Goal: Information Seeking & Learning: Compare options

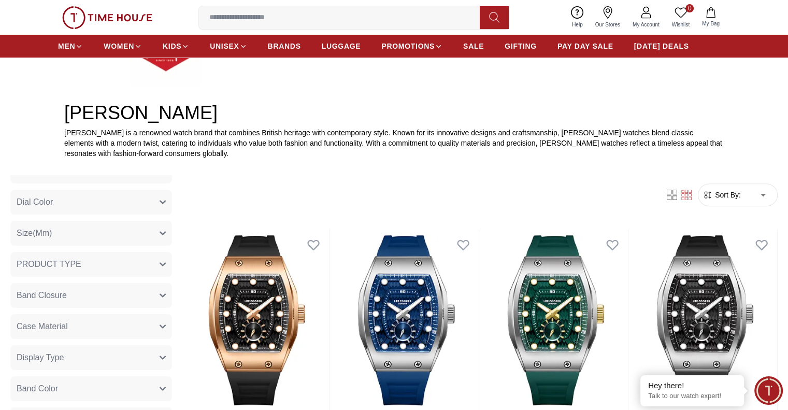
scroll to position [311, 0]
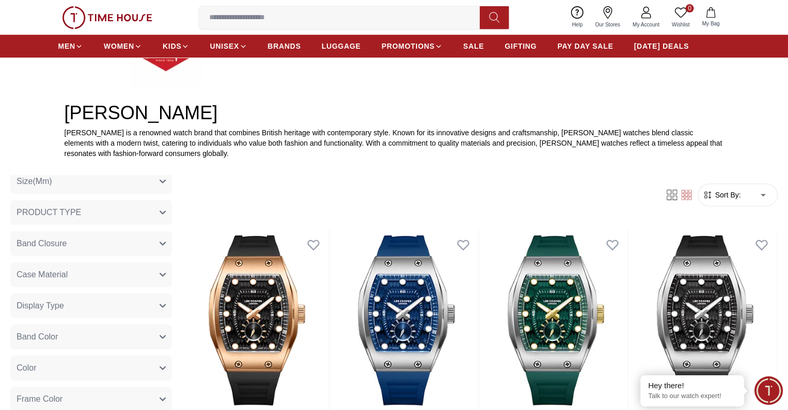
click at [156, 248] on button "Band Closure" at bounding box center [91, 243] width 162 height 25
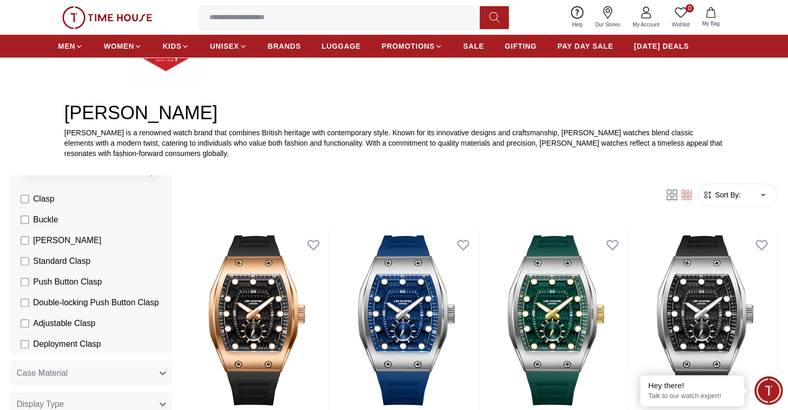
scroll to position [363, 0]
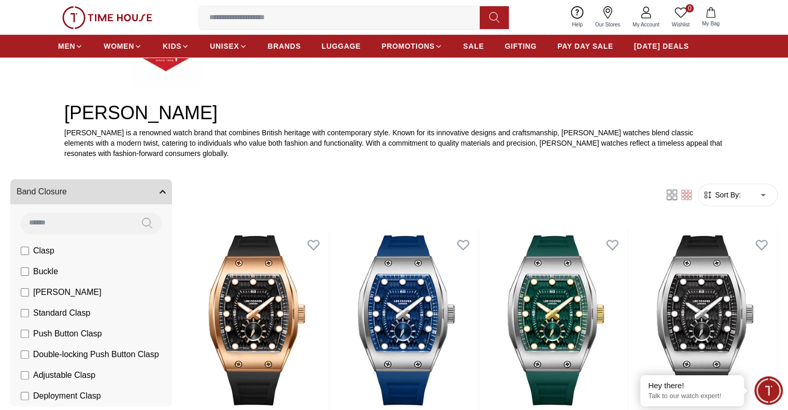
click at [130, 226] on input at bounding box center [77, 222] width 112 height 21
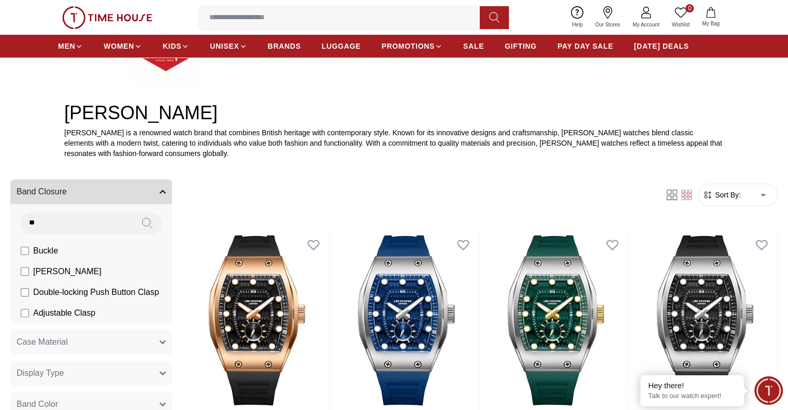
type input "*"
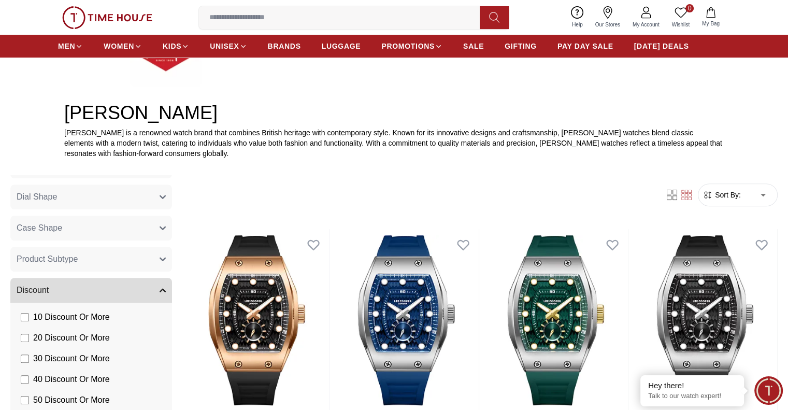
scroll to position [951, 0]
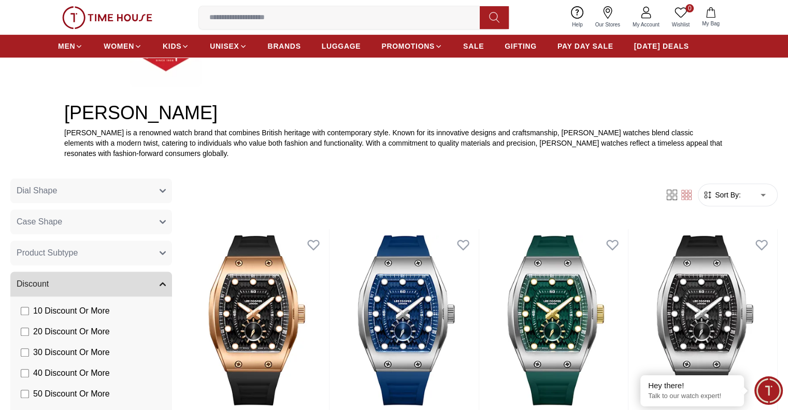
click at [172, 288] on button "Discount" at bounding box center [91, 283] width 162 height 25
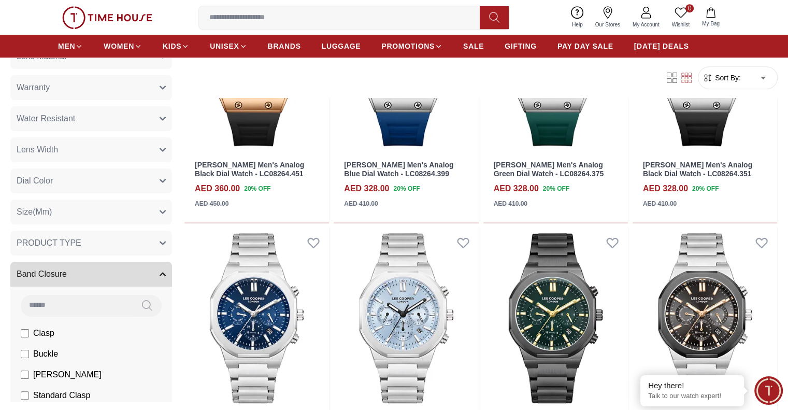
scroll to position [149, 0]
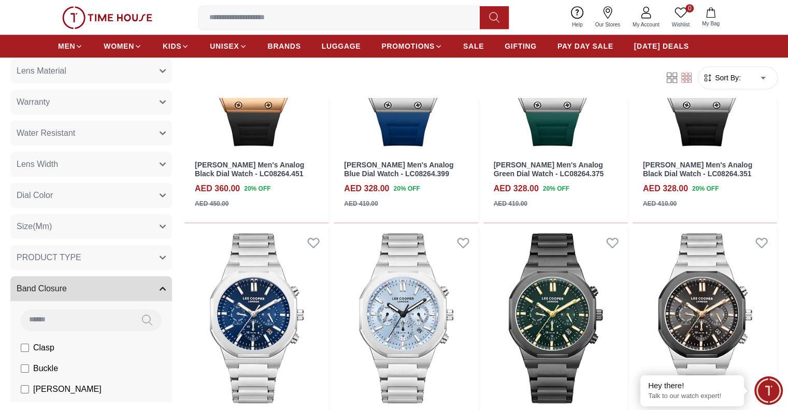
click at [172, 289] on button "Band Closure" at bounding box center [91, 288] width 162 height 25
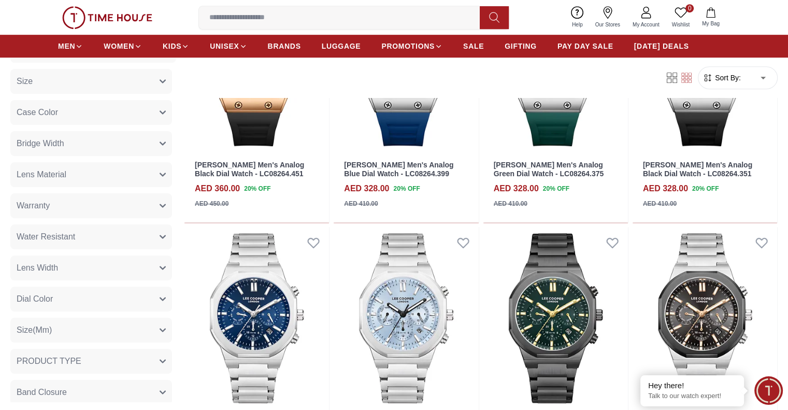
scroll to position [0, 0]
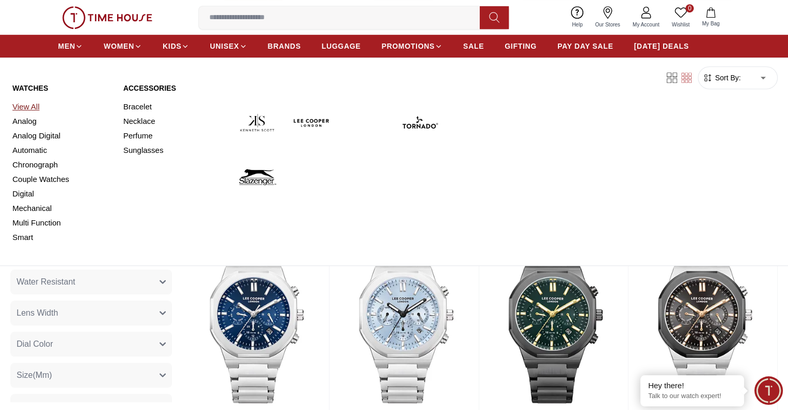
click at [26, 107] on link "View All" at bounding box center [61, 106] width 98 height 15
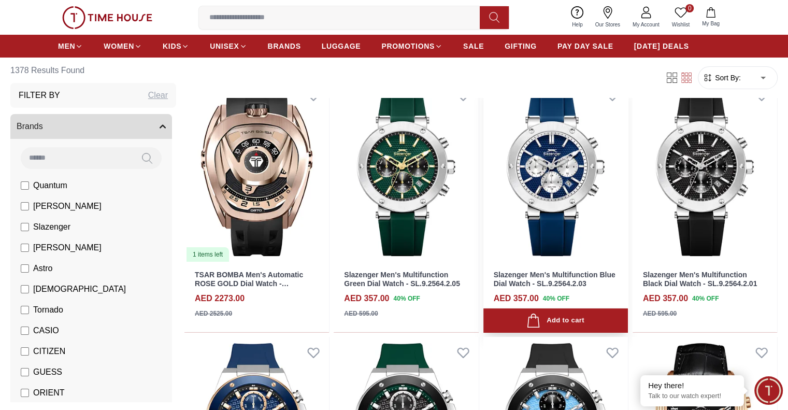
scroll to position [155, 0]
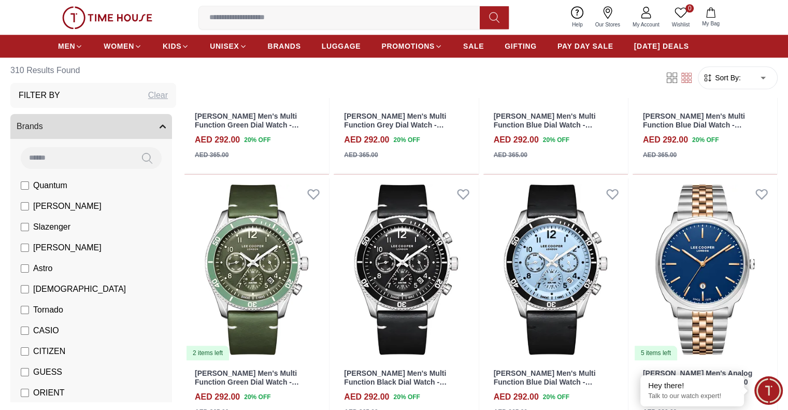
scroll to position [1036, 0]
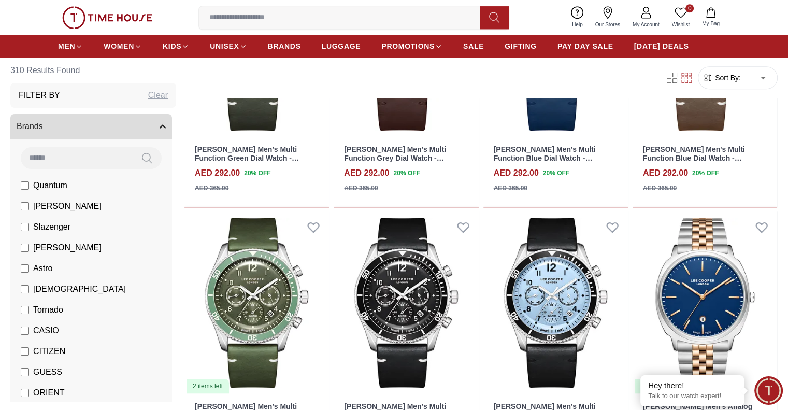
scroll to position [933, 0]
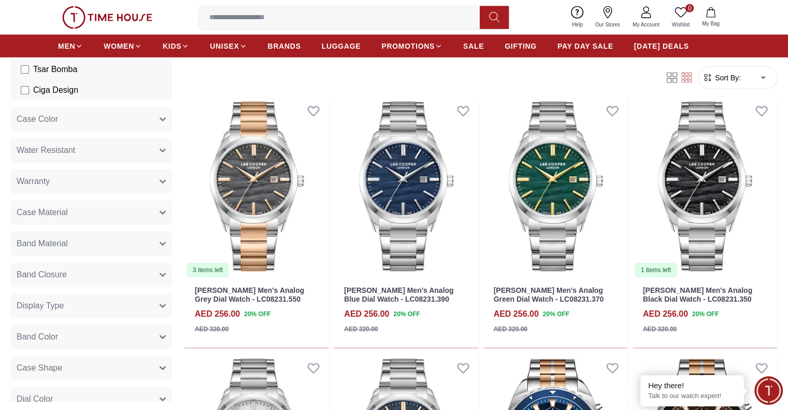
scroll to position [466, 0]
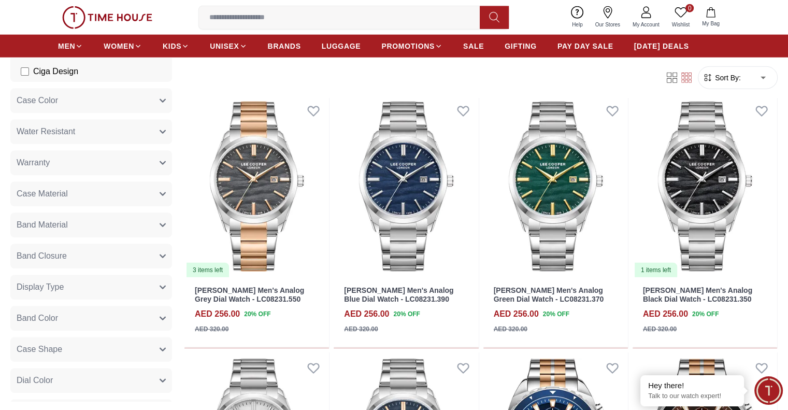
click at [157, 190] on button "Case Material" at bounding box center [91, 193] width 162 height 25
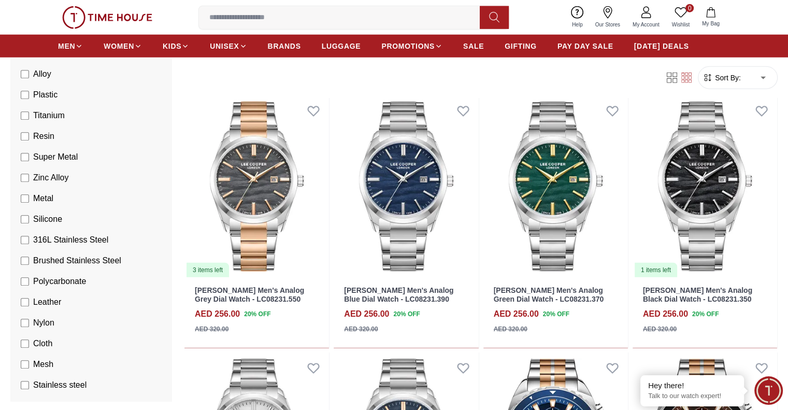
scroll to position [570, 0]
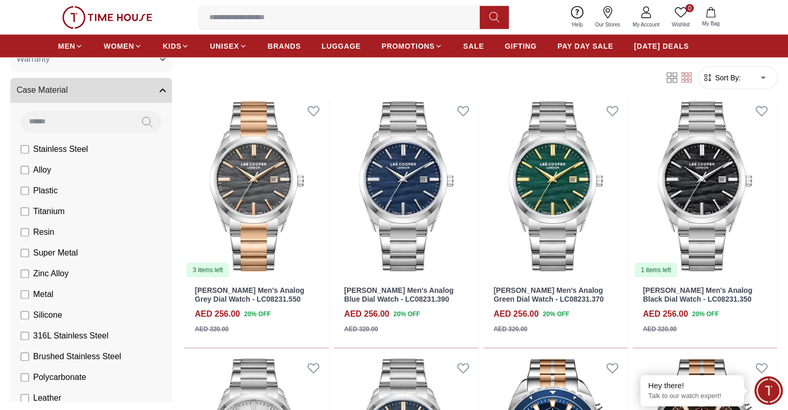
click at [172, 89] on button "Case Material" at bounding box center [91, 90] width 162 height 25
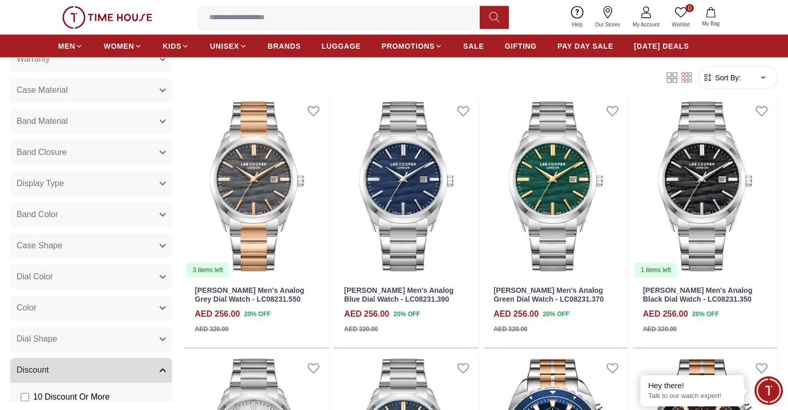
click at [160, 128] on button "Band Material" at bounding box center [91, 121] width 162 height 25
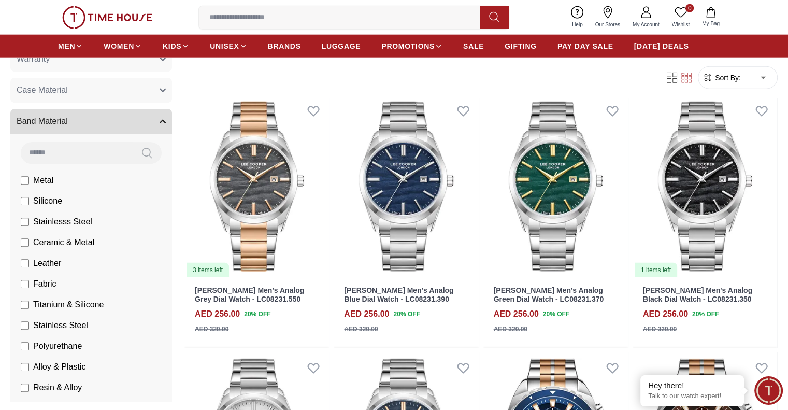
click at [172, 126] on button "Band Material" at bounding box center [91, 121] width 162 height 25
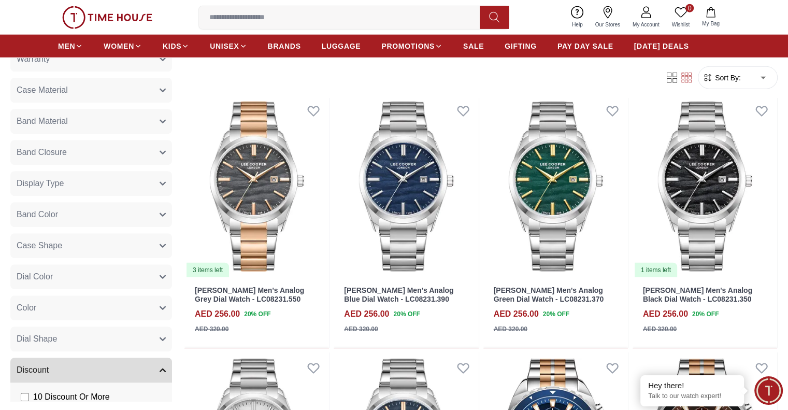
click at [159, 153] on button "Band Closure" at bounding box center [91, 152] width 162 height 25
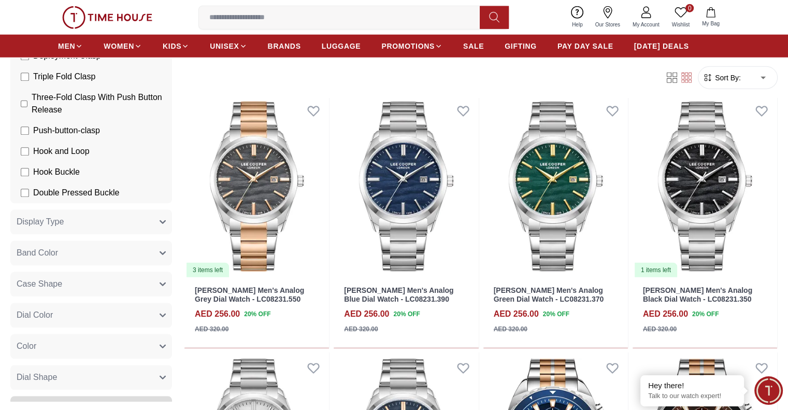
scroll to position [1036, 0]
click at [161, 234] on button "Display Type" at bounding box center [91, 221] width 162 height 25
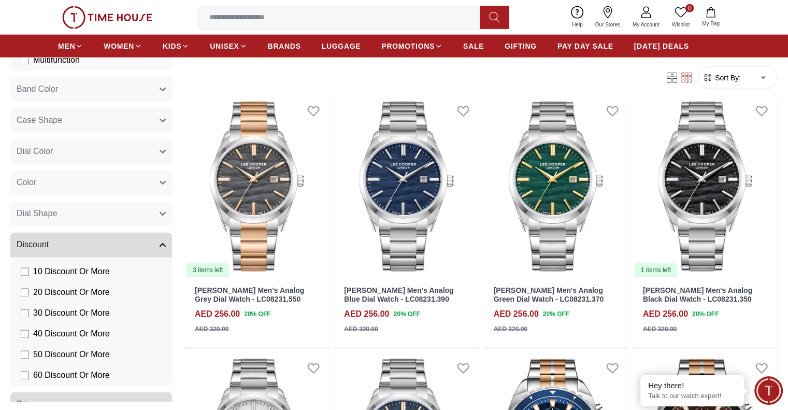
scroll to position [1554, 0]
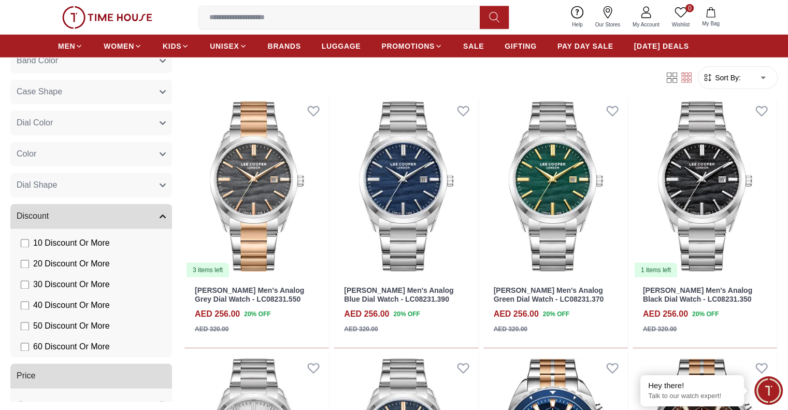
click at [172, 198] on button "Dial Shape" at bounding box center [91, 185] width 162 height 25
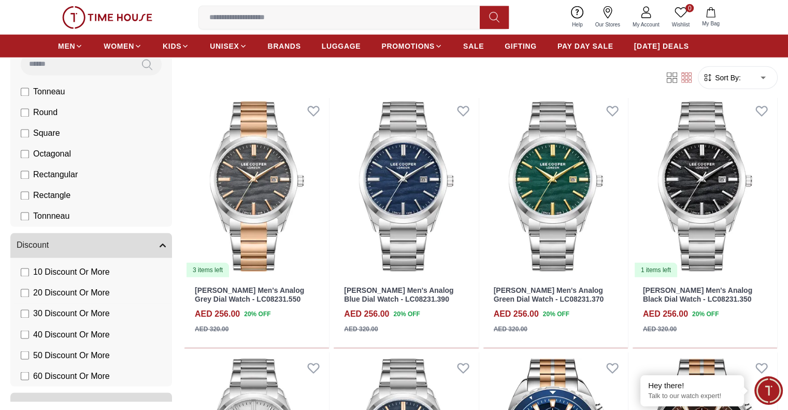
scroll to position [1706, 0]
